Goal: Task Accomplishment & Management: Complete application form

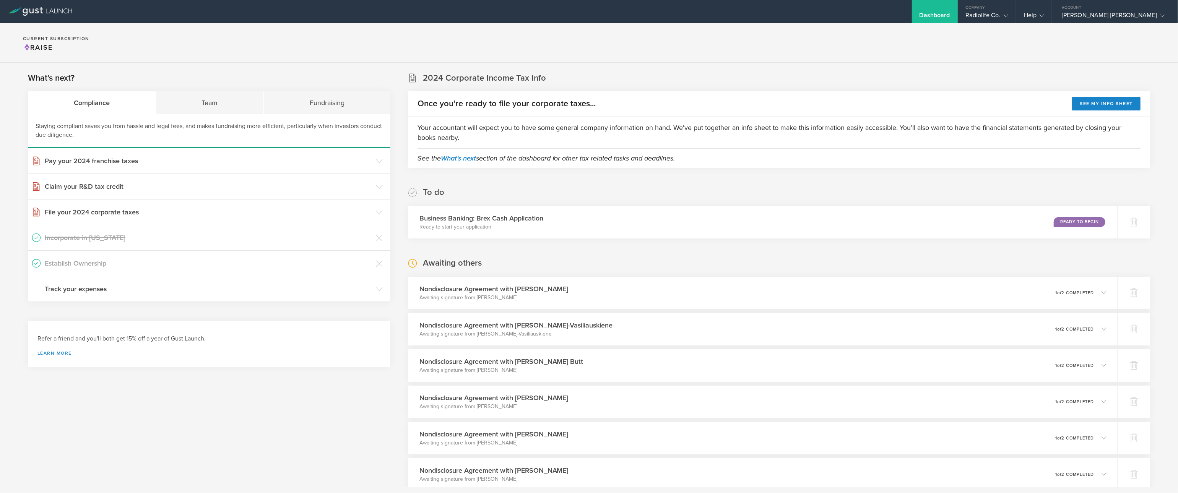
click at [941, 17] on div "Dashboard" at bounding box center [935, 16] width 31 height 11
click at [990, 15] on div "Radiolife Co." at bounding box center [987, 16] width 42 height 11
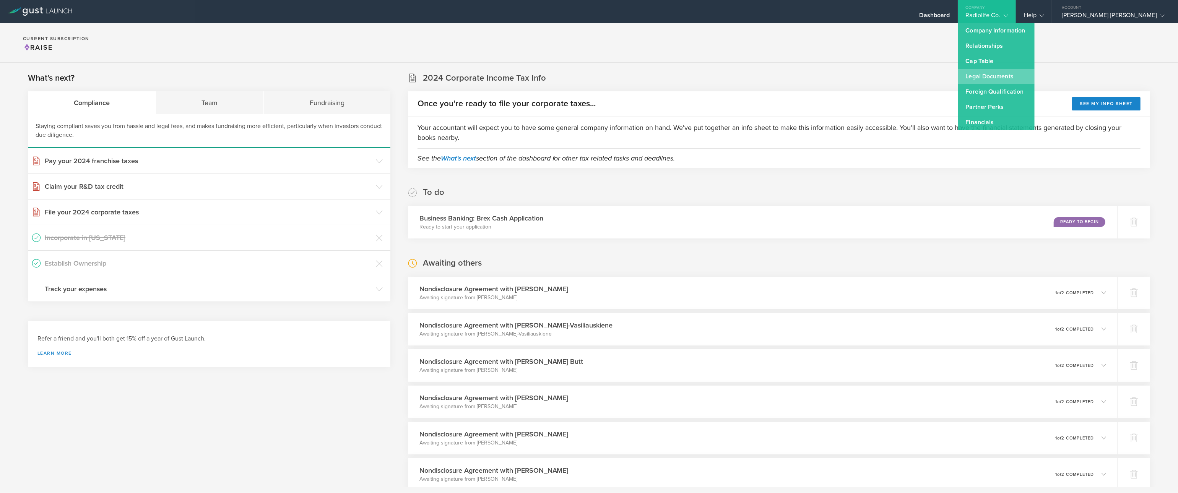
click at [979, 82] on link "Legal Documents" at bounding box center [996, 76] width 76 height 15
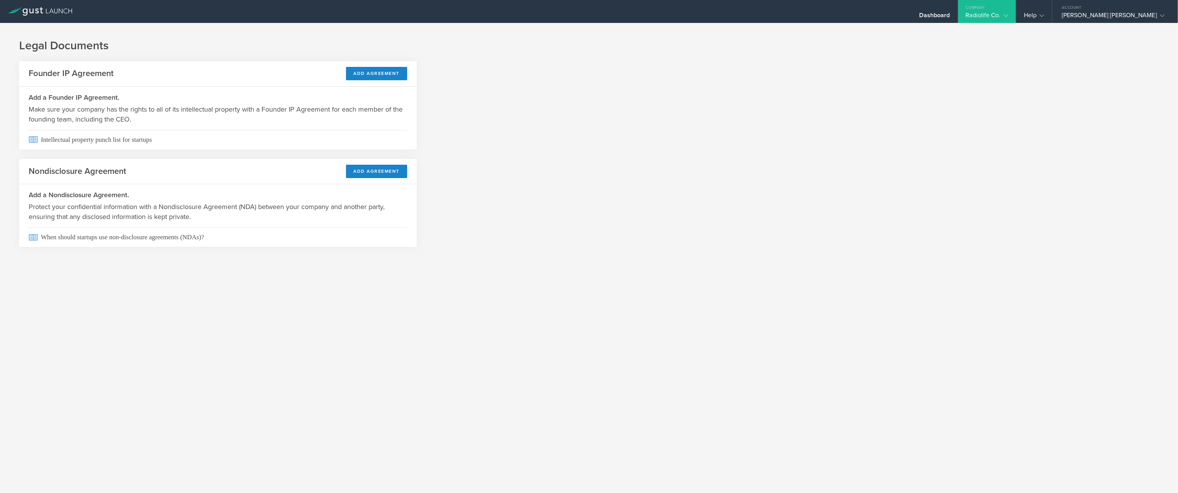
click at [991, 15] on div "Radiolife Co." at bounding box center [987, 16] width 42 height 11
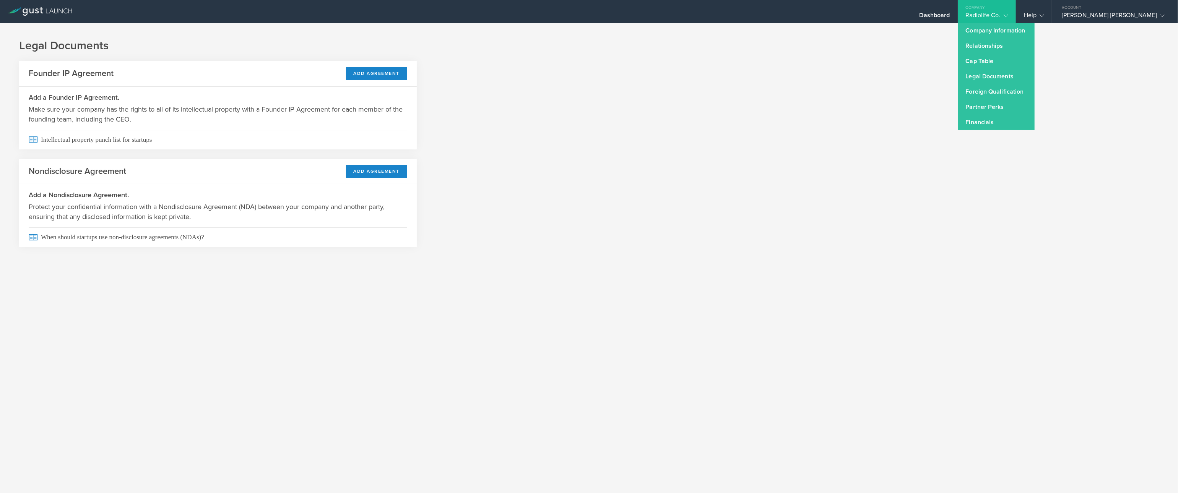
click at [878, 63] on div "Legal Documents Founder IP Agreement Add Agreement Add a Founder IP Agreement. …" at bounding box center [589, 149] width 1178 height 253
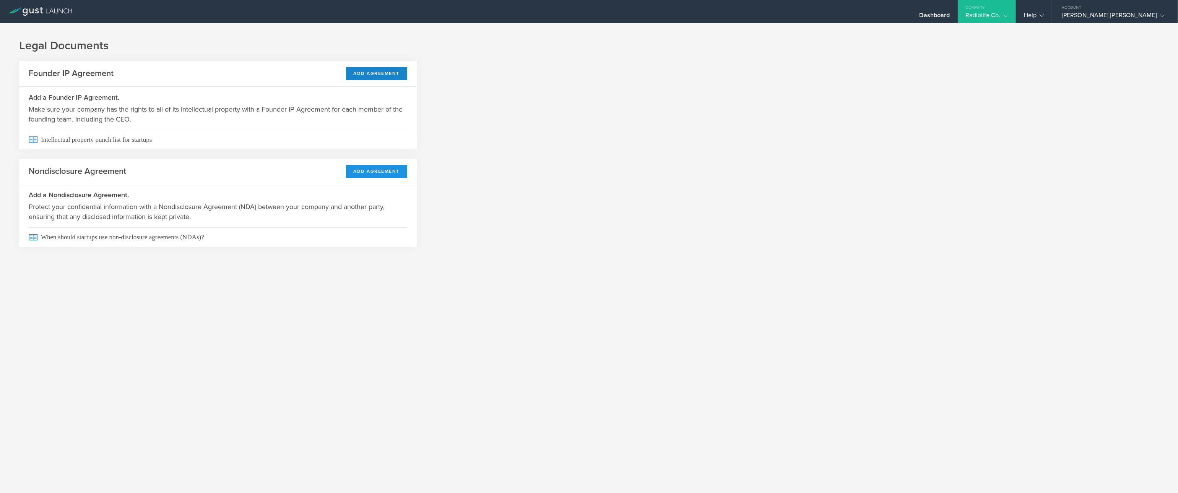
click at [373, 174] on button "Add Agreement" at bounding box center [377, 171] width 62 height 13
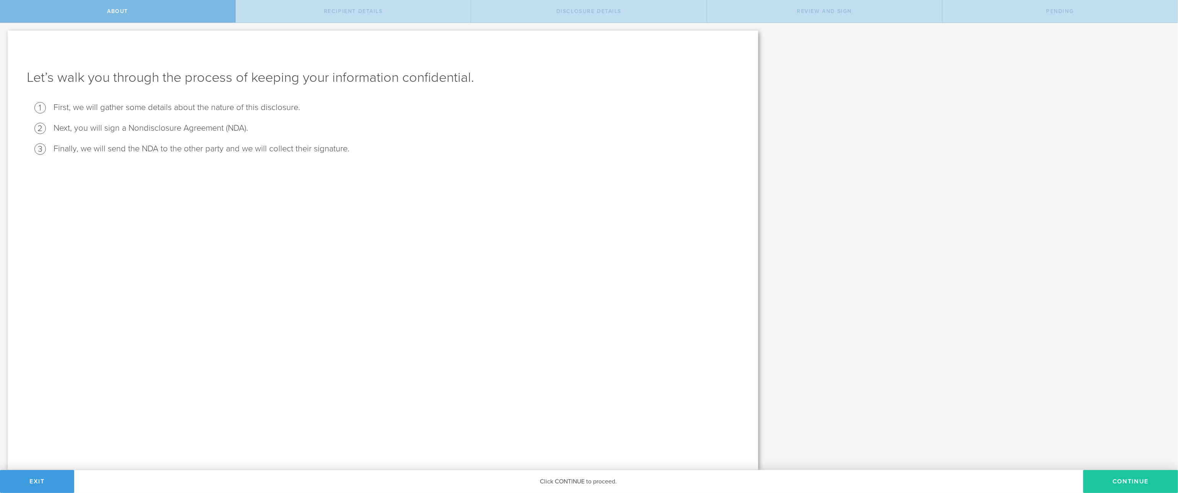
click at [1123, 482] on button "Continue" at bounding box center [1131, 481] width 95 height 23
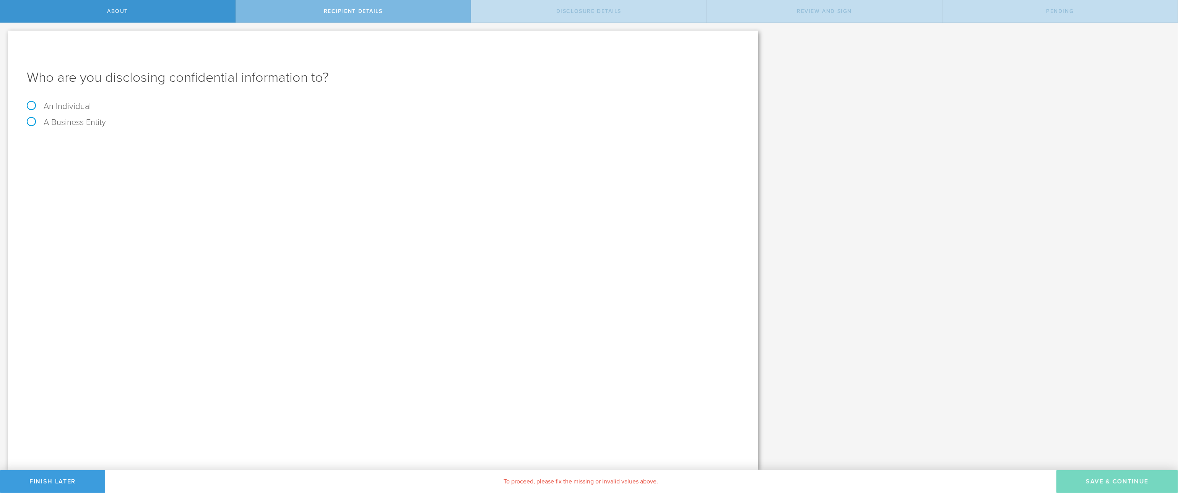
click at [97, 80] on h1 "Who are you disclosing confidential information to?" at bounding box center [383, 77] width 713 height 18
click at [47, 107] on label "An Individual" at bounding box center [59, 106] width 64 height 10
click at [5, 35] on input "An Individual" at bounding box center [2, 29] width 5 height 12
radio input "true"
click at [109, 142] on input "text" at bounding box center [411, 143] width 655 height 11
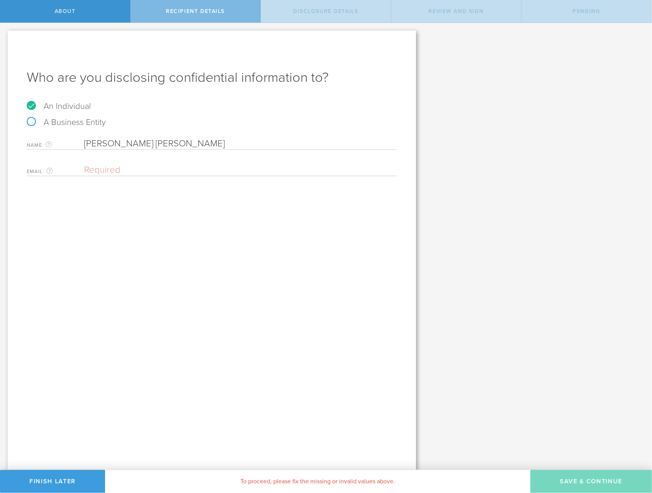
type input "[PERSON_NAME] [PERSON_NAME]"
click at [100, 168] on input "email" at bounding box center [238, 169] width 309 height 11
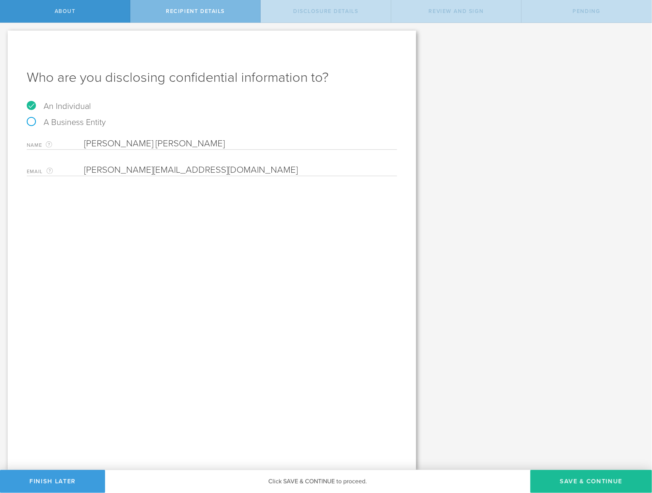
type input "[PERSON_NAME][EMAIL_ADDRESS][DOMAIN_NAME]"
click at [208, 267] on div "Who are you disclosing confidential information to? An Individual A Business En…" at bounding box center [212, 251] width 409 height 440
click at [580, 485] on button "Save & Continue" at bounding box center [592, 481] width 122 height 23
select select "string:5 years"
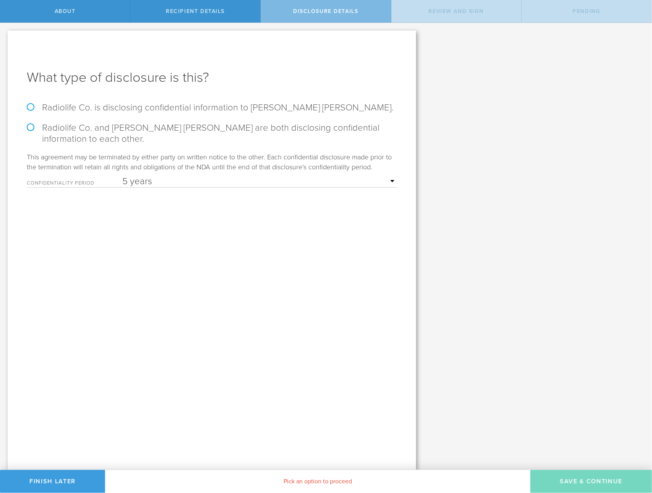
click at [50, 106] on label "Radiolife Co. is disclosing confidential information to [PERSON_NAME] [PERSON_N…" at bounding box center [212, 107] width 371 height 11
click at [5, 39] on input "Radiolife Co. is disclosing confidential information to [PERSON_NAME] [PERSON_N…" at bounding box center [2, 31] width 5 height 16
radio input "true"
click at [578, 482] on button "Save & Continue" at bounding box center [592, 481] width 122 height 23
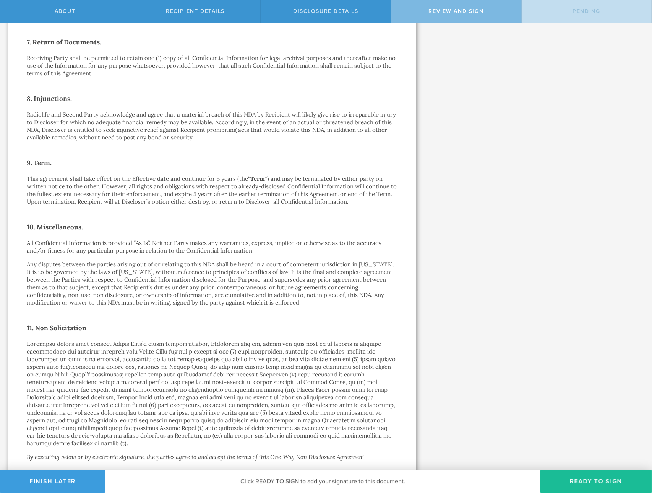
scroll to position [633, 0]
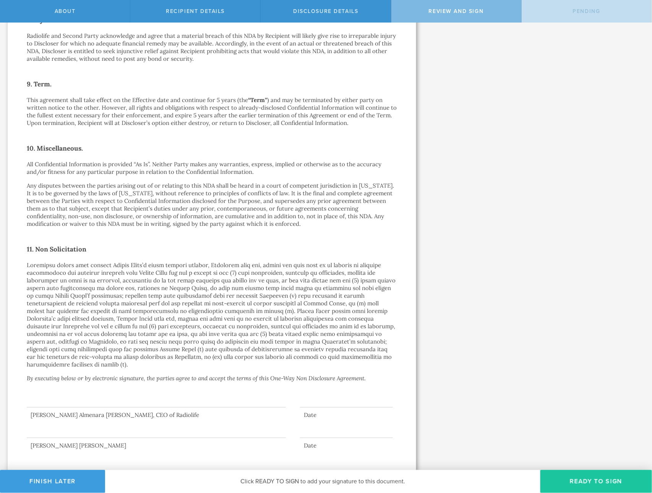
click at [593, 485] on button "Ready to Sign" at bounding box center [597, 481] width 112 height 23
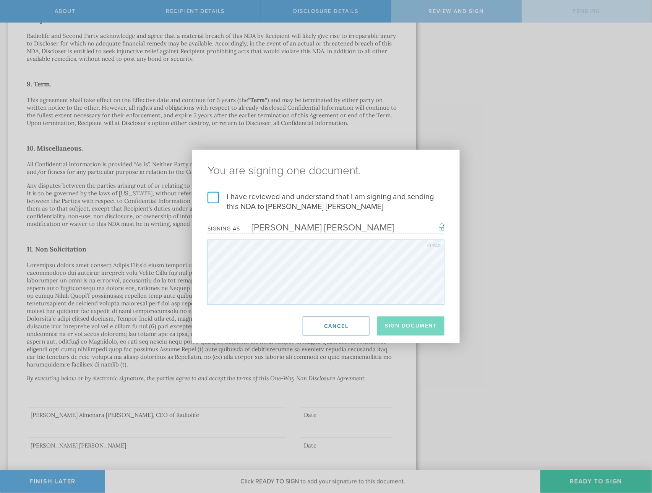
click at [215, 196] on label "I have reviewed and understand that I am signing and sending this NDA to [PERSO…" at bounding box center [326, 202] width 237 height 20
click at [0, 0] on input "I have reviewed and understand that I am signing and sending this NDA to [PERSO…" at bounding box center [0, 0] width 0 height 0
click at [412, 328] on button "Sign Document" at bounding box center [411, 326] width 67 height 19
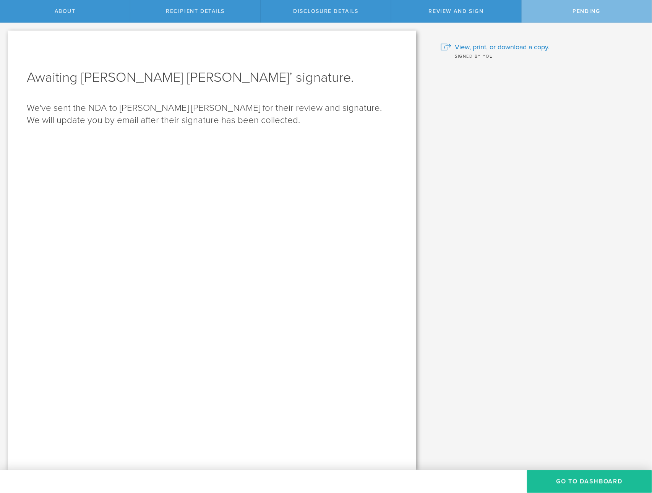
scroll to position [0, 0]
click at [565, 479] on button "Go to dashboard" at bounding box center [589, 481] width 125 height 23
